Goal: Navigation & Orientation: Find specific page/section

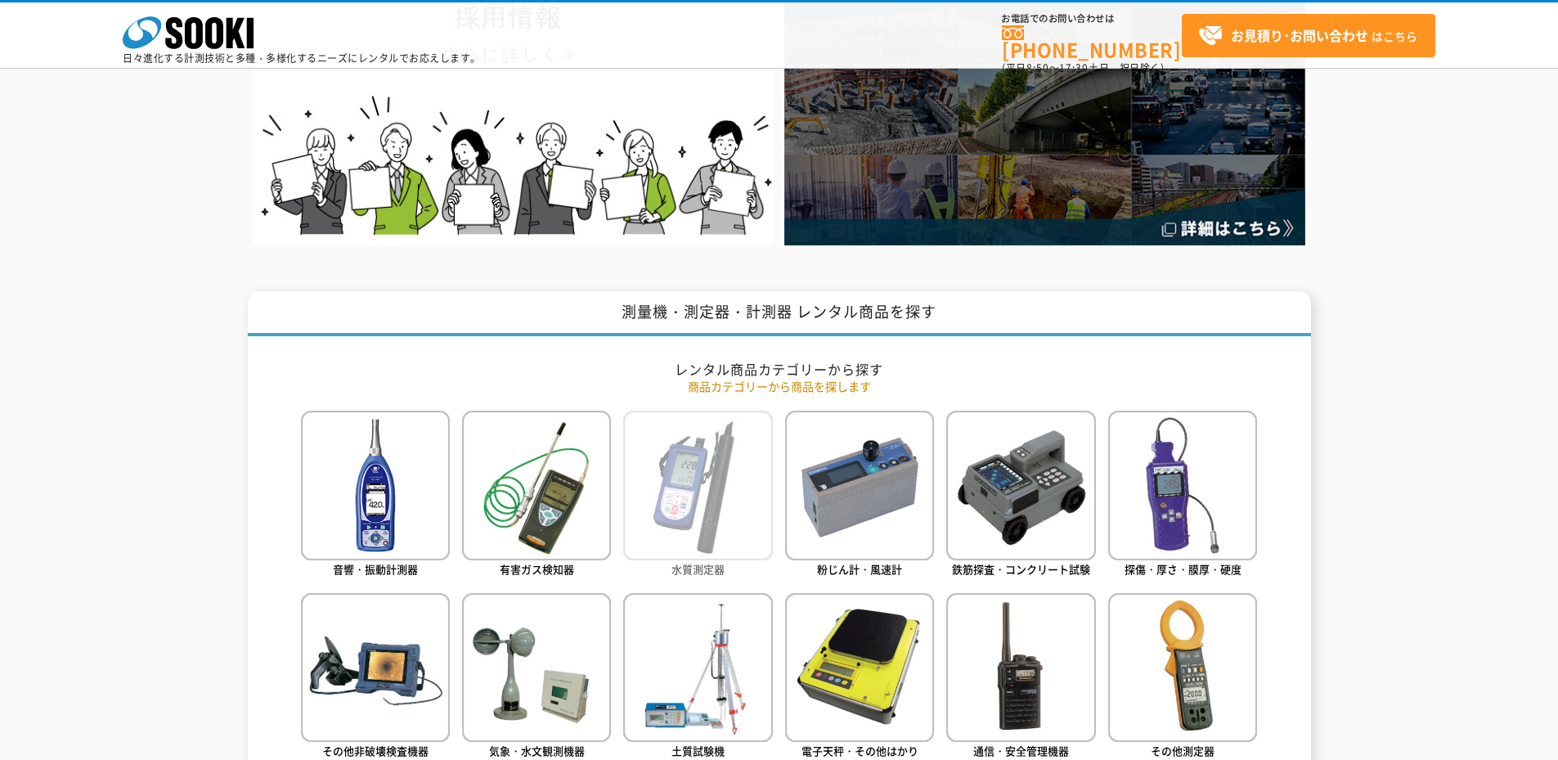
scroll to position [714, 0]
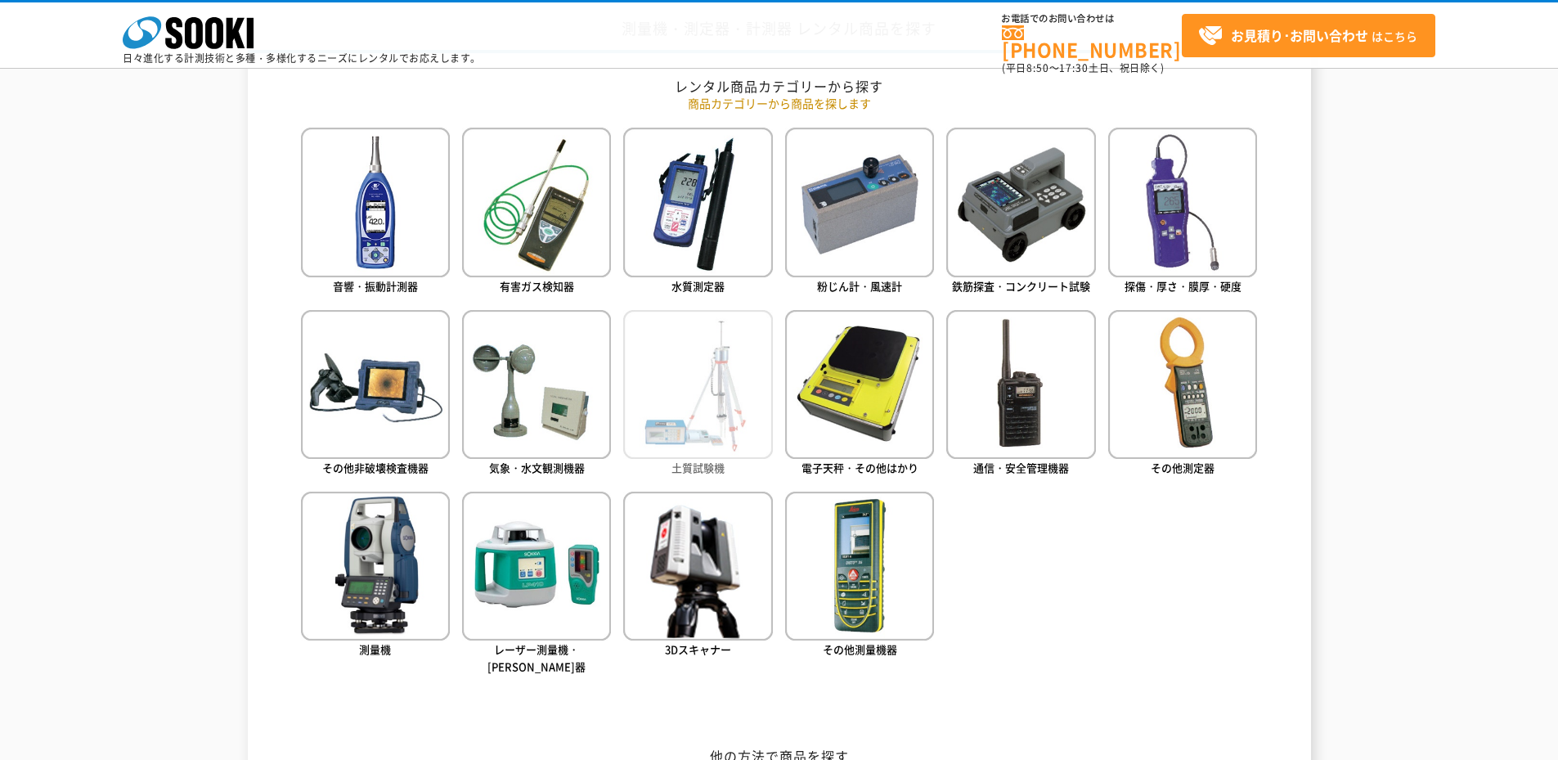
click at [726, 459] on img at bounding box center [697, 384] width 149 height 149
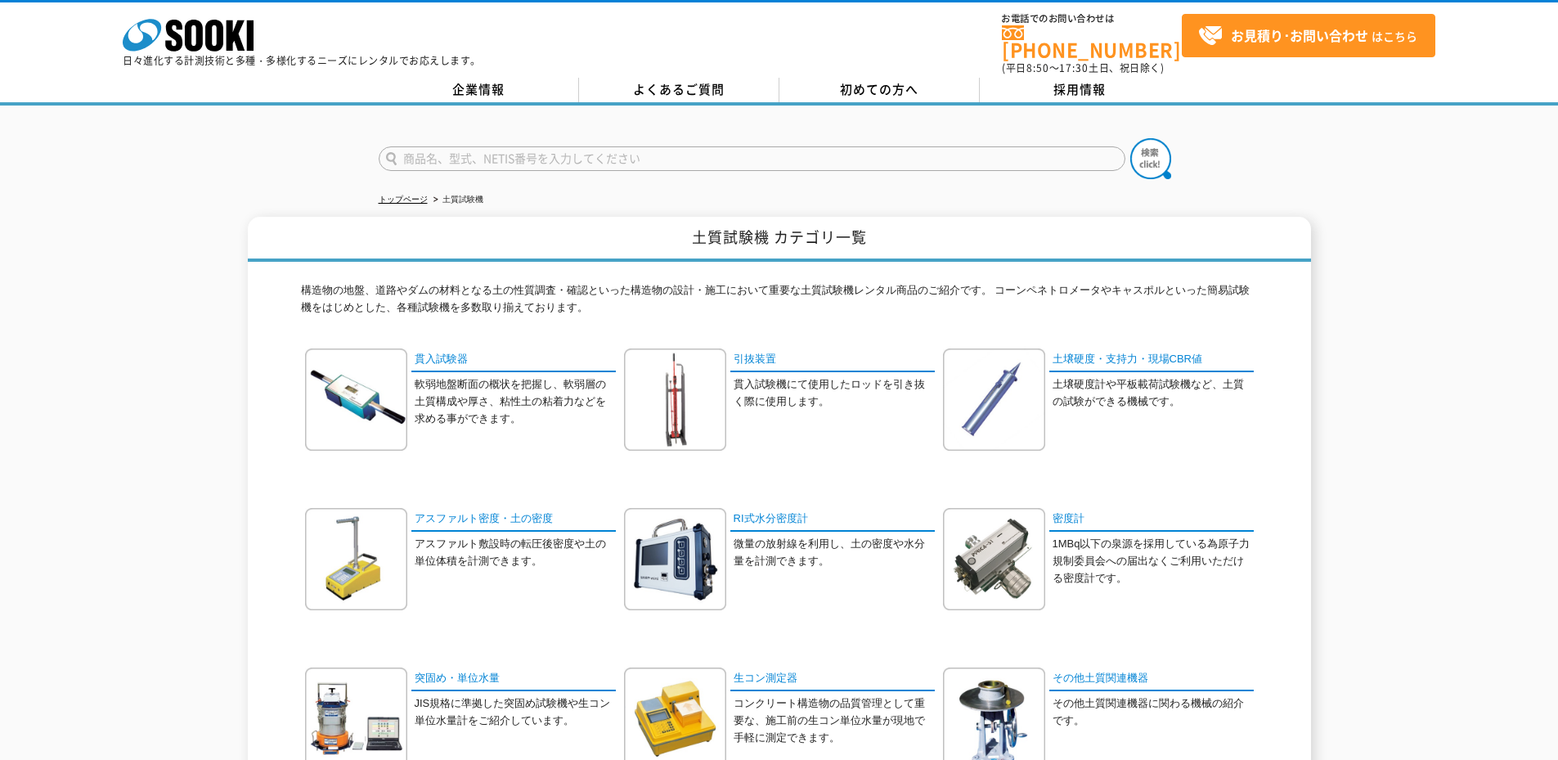
scroll to position [218, 0]
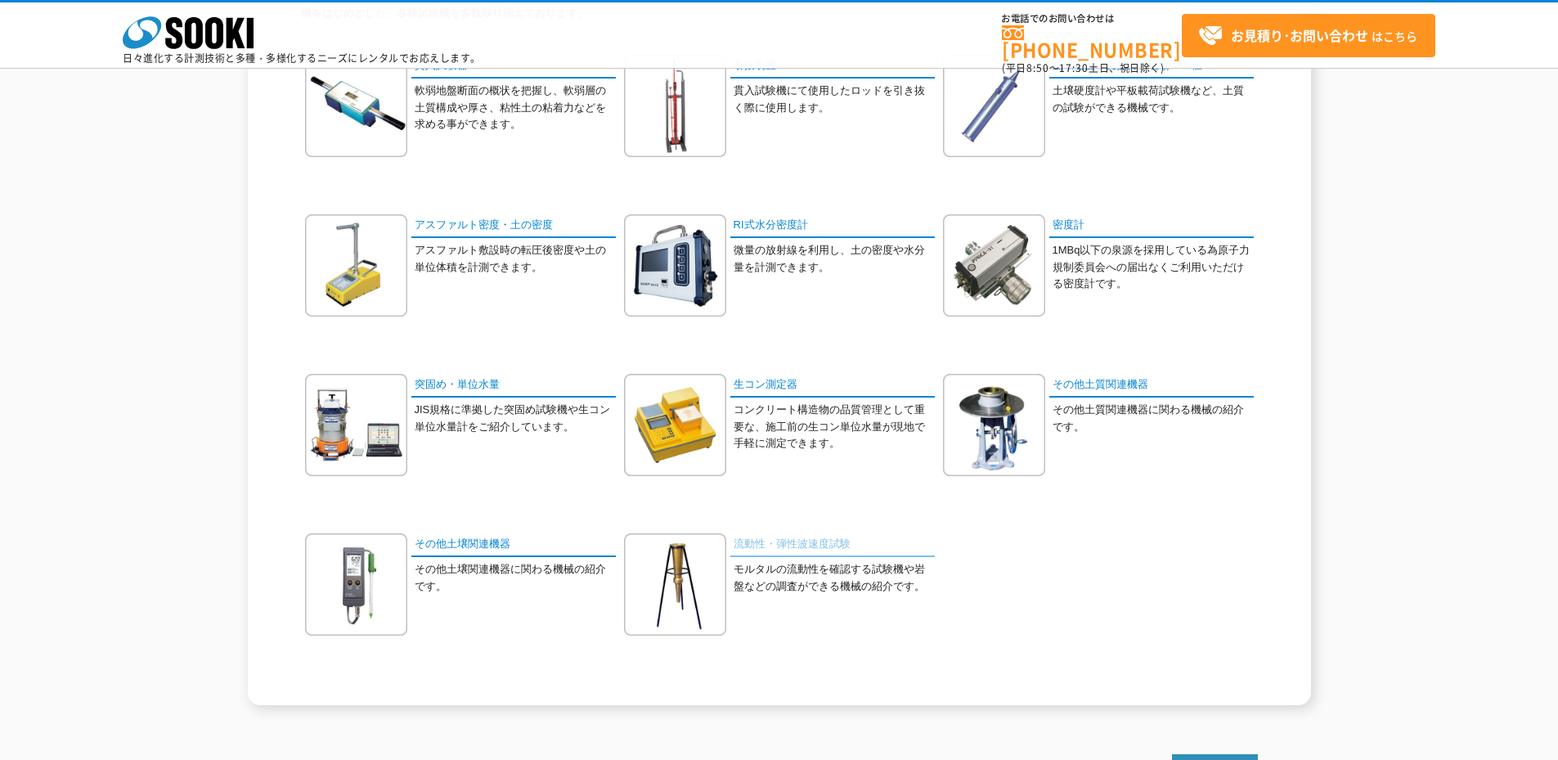
click at [842, 549] on link "流動性・弾性波速度試験" at bounding box center [832, 545] width 204 height 24
click at [1115, 385] on link "その他土質関連機器" at bounding box center [1151, 386] width 204 height 24
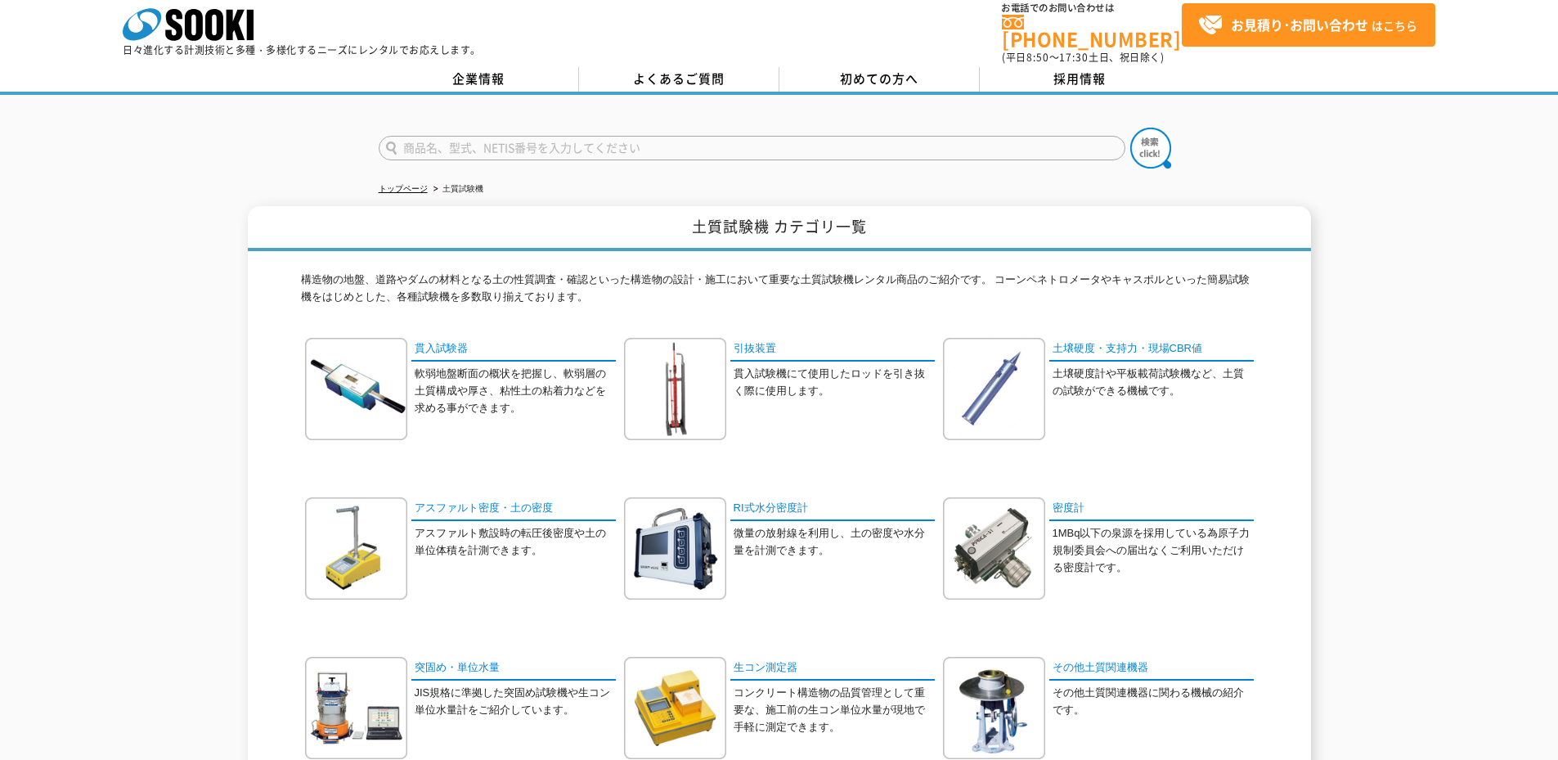
scroll to position [0, 0]
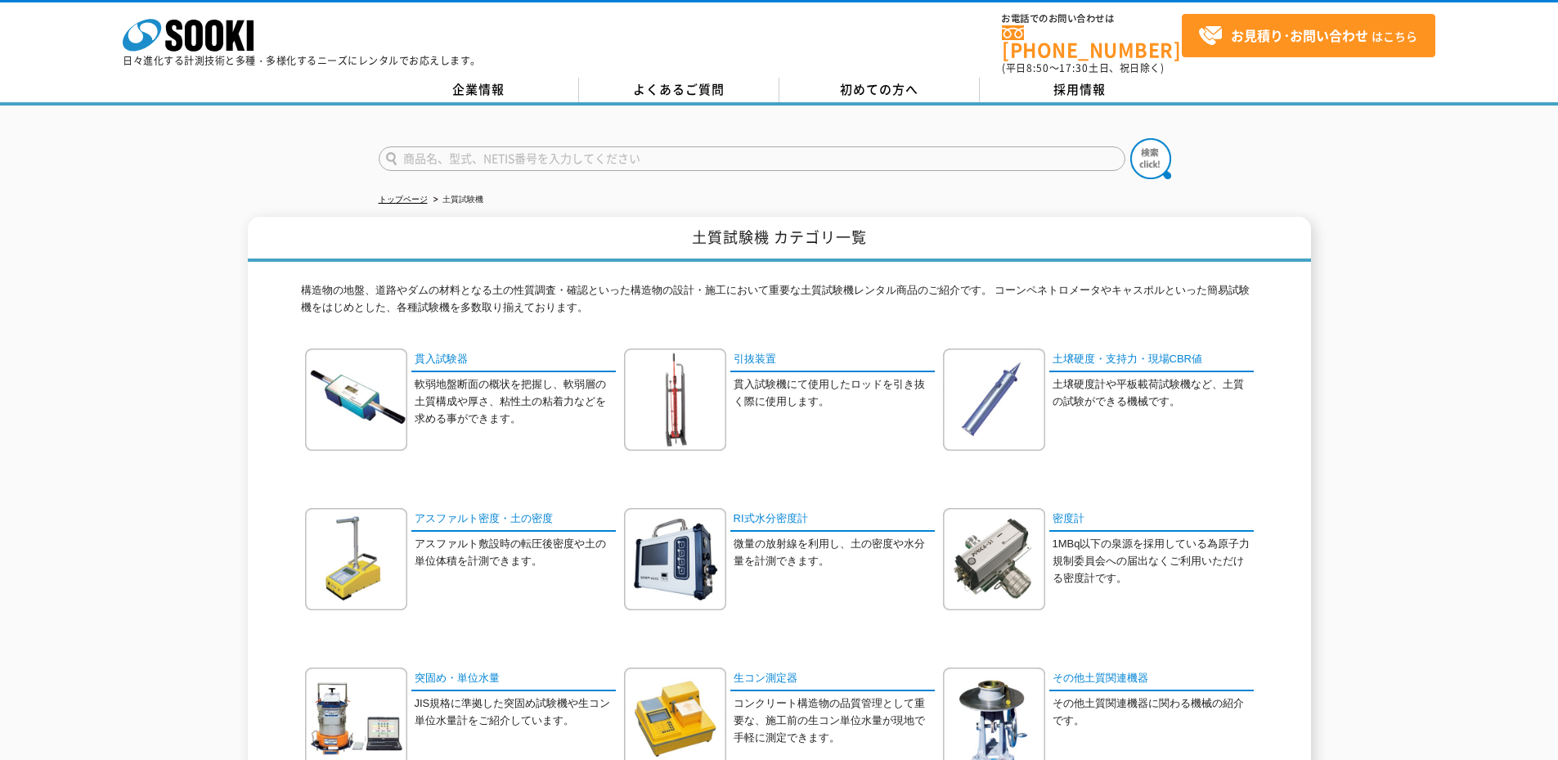
click at [1386, 376] on div "土質試験機 カテゴリ一覧 構造物の地盤、道路やダムの材料となる土の性質調査・確認といった構造物の設計・施工において重要な土質試験機レンタル商品のご紹介です。 …" at bounding box center [779, 608] width 1558 height 782
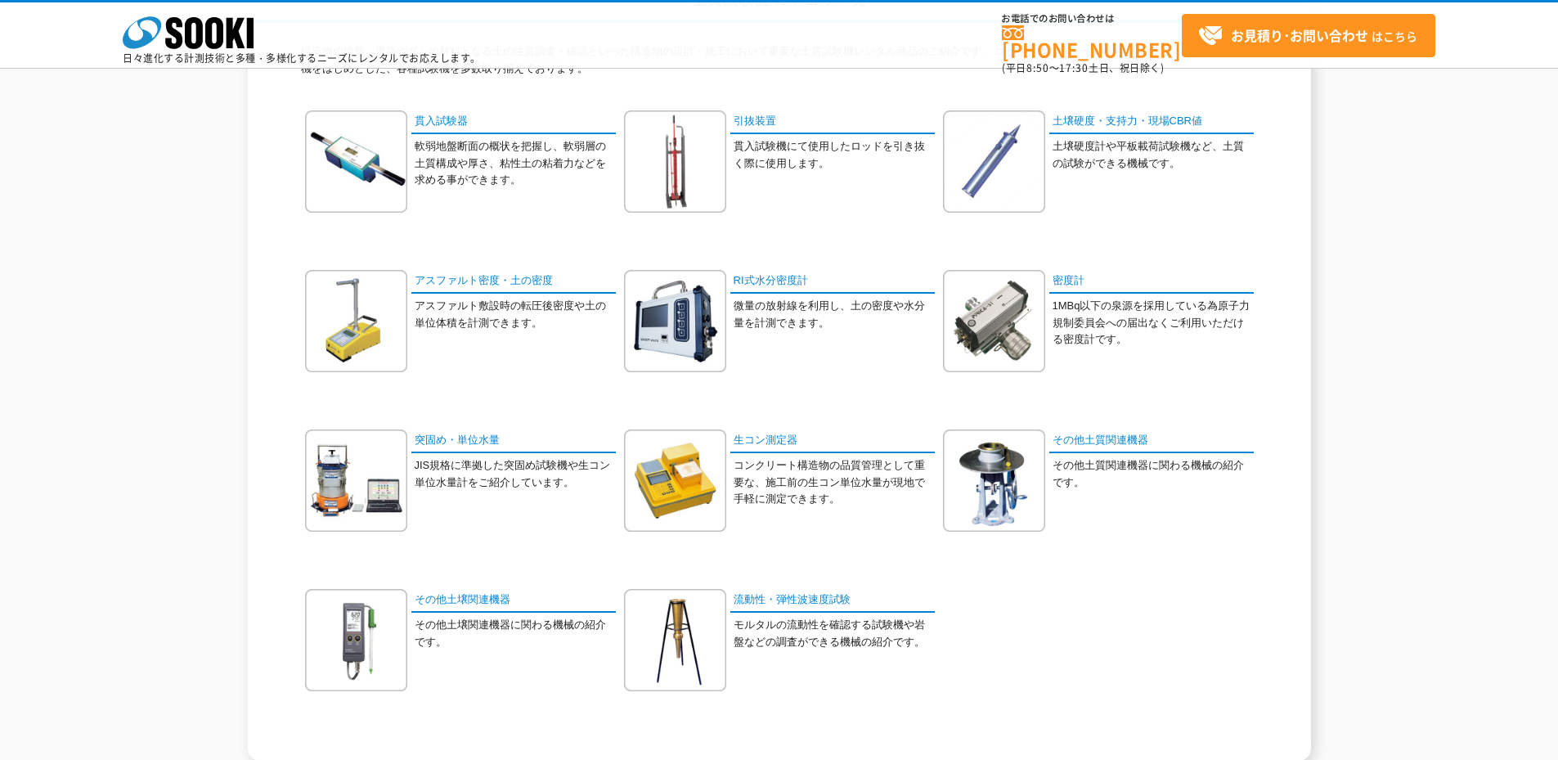
scroll to position [218, 0]
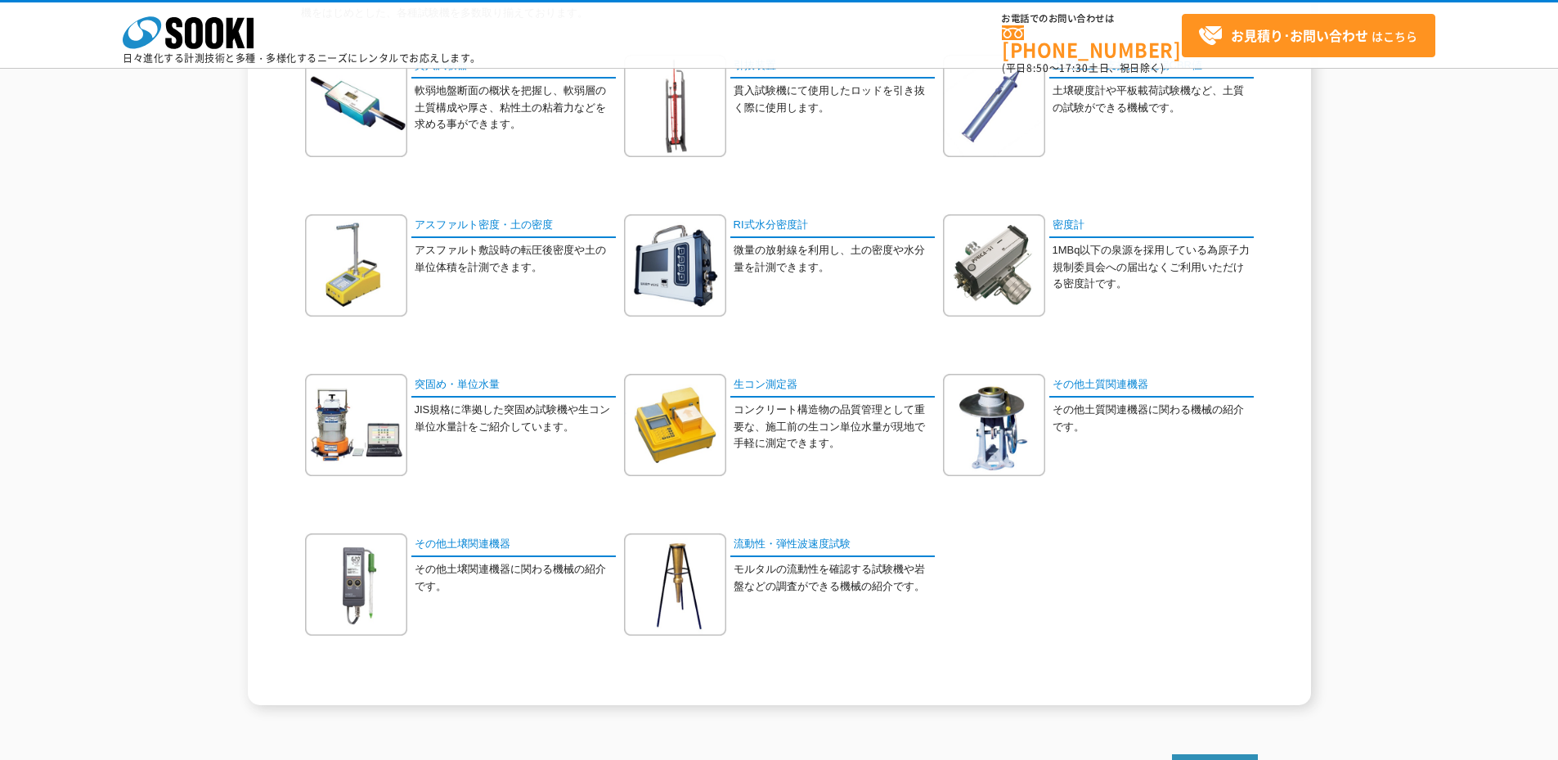
click at [1310, 334] on div "土質試験機 カテゴリ一覧 構造物の地盤、道路やダムの材料となる土の性質調査・確認といった構造物の設計・施工において重要な土質試験機レンタル商品のご紹介です。 …" at bounding box center [779, 314] width 1063 height 782
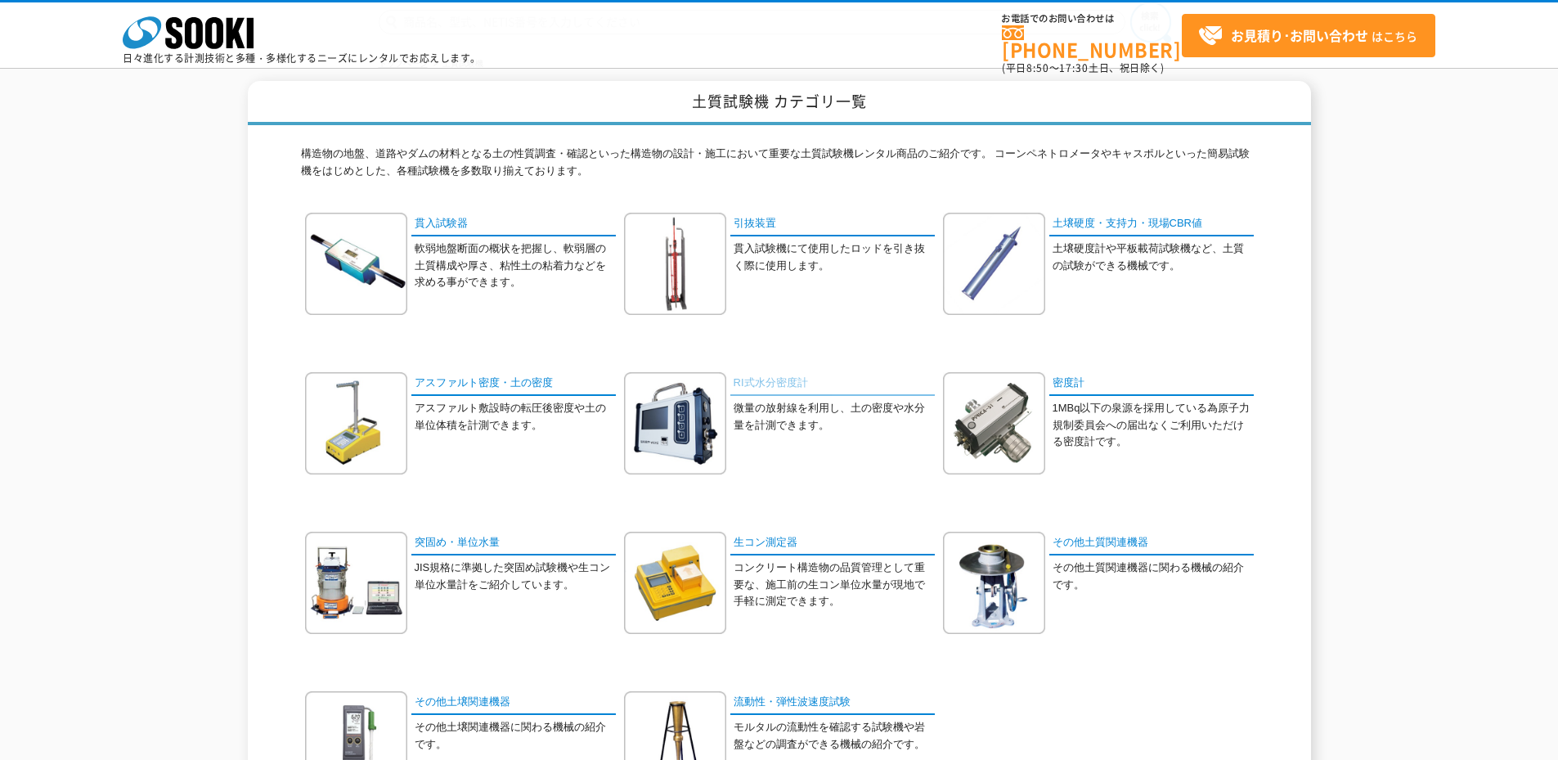
scroll to position [0, 0]
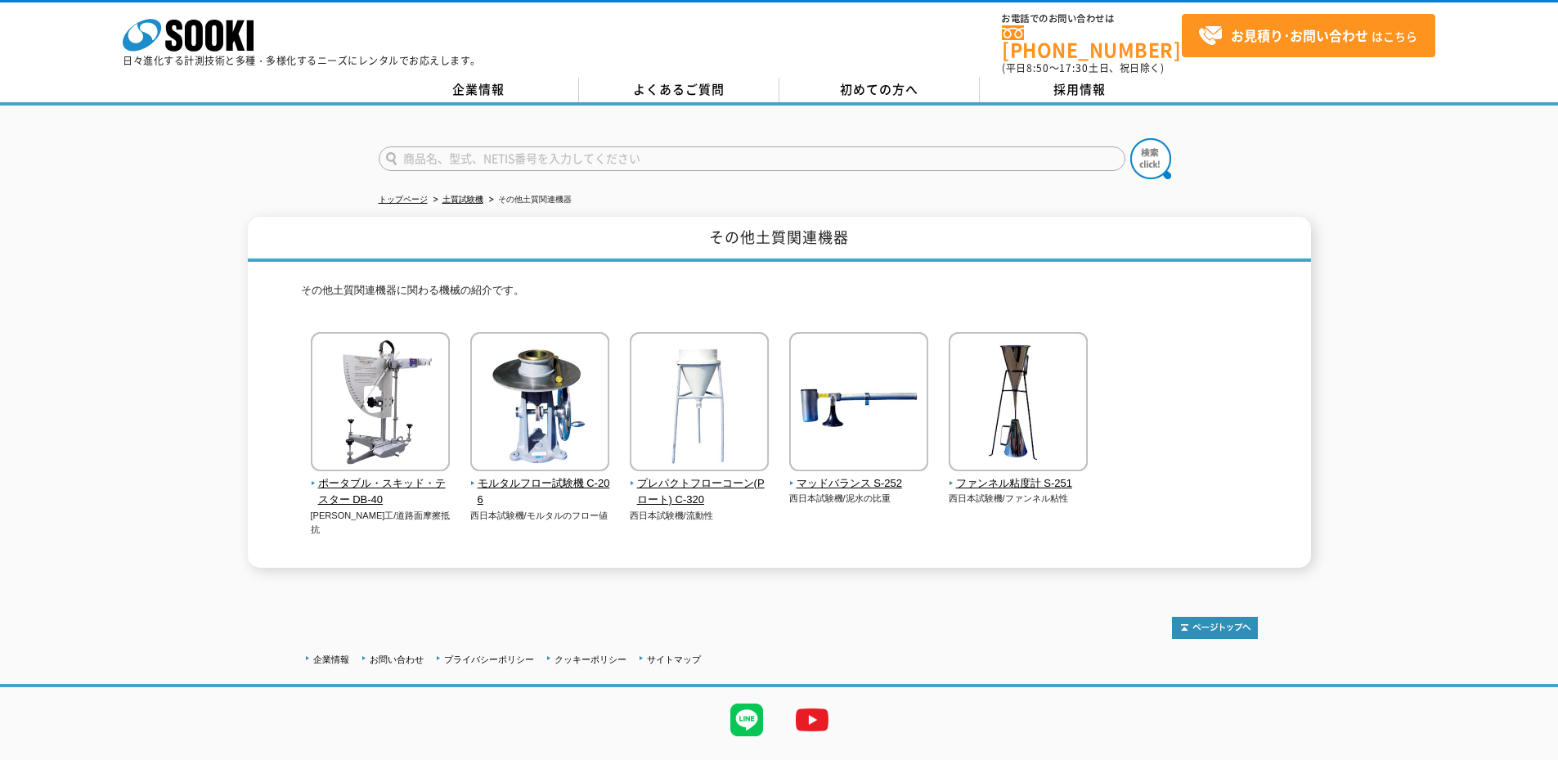
click at [1374, 379] on div "その他土質関連機器 その他土質関連機器に関わる機械の紹介です。 ポータブル・スキッド・テスター DB-40 [PERSON_NAME]工/道路面摩擦抵抗 西日…" at bounding box center [779, 392] width 1558 height 351
